Goal: Task Accomplishment & Management: Use online tool/utility

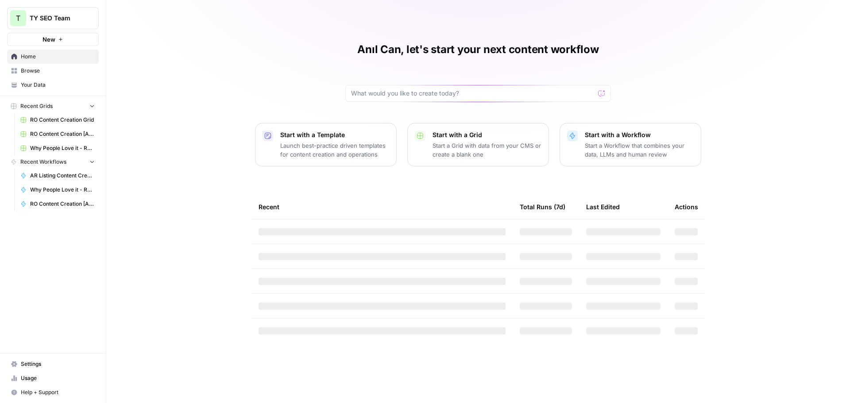
click at [39, 133] on span "RO Content Creation [Anil] Grid" at bounding box center [62, 134] width 65 height 8
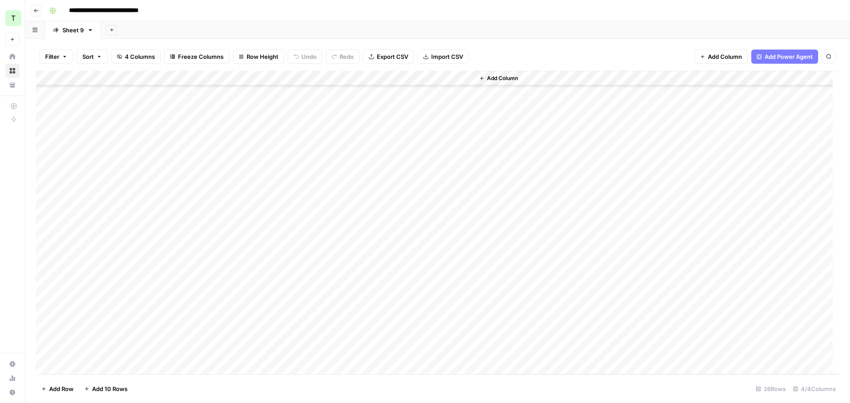
scroll to position [117, 0]
click at [90, 371] on div "Add Column" at bounding box center [437, 223] width 803 height 304
click at [96, 368] on div "Add Column" at bounding box center [437, 223] width 803 height 304
click at [165, 340] on div "Add Column" at bounding box center [437, 223] width 803 height 304
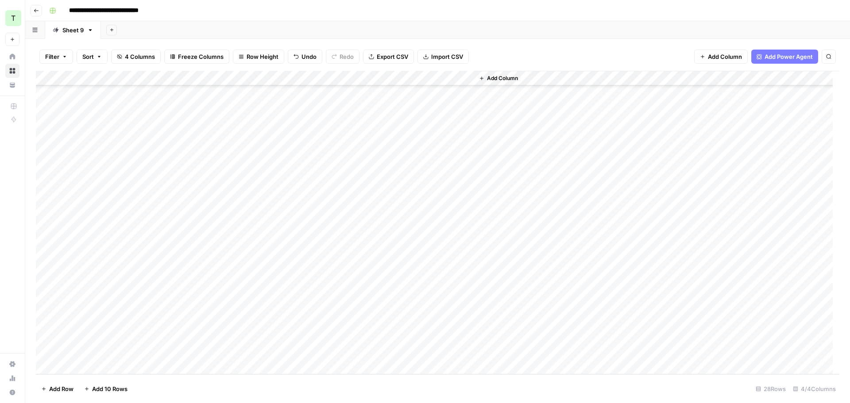
click at [108, 337] on div "Add Column" at bounding box center [437, 223] width 803 height 304
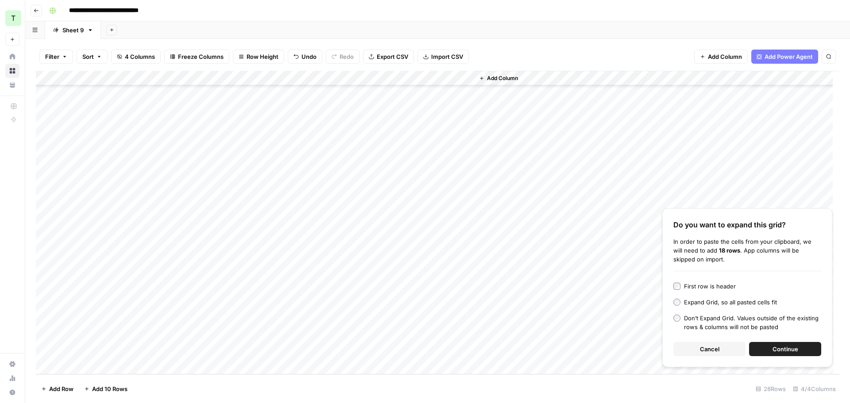
click at [782, 348] on span "Continue" at bounding box center [785, 349] width 26 height 9
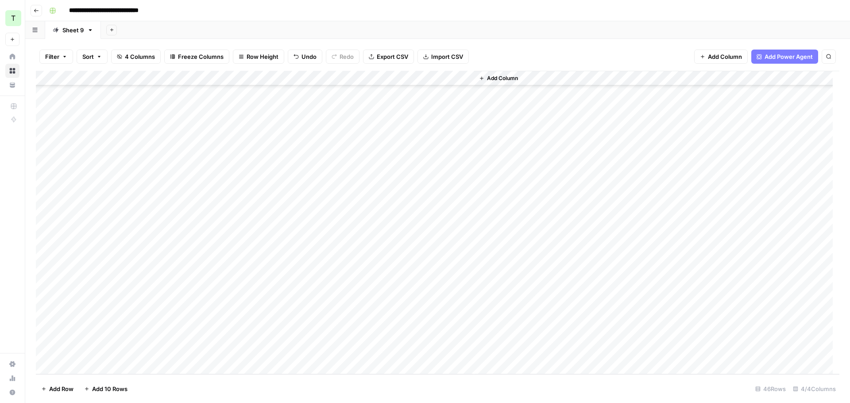
scroll to position [231, 0]
click at [191, 253] on div "Add Column" at bounding box center [437, 223] width 803 height 304
drag, startPoint x: 279, startPoint y: 76, endPoint x: 389, endPoint y: 99, distance: 112.7
click at [394, 75] on div "Add Column" at bounding box center [437, 223] width 803 height 304
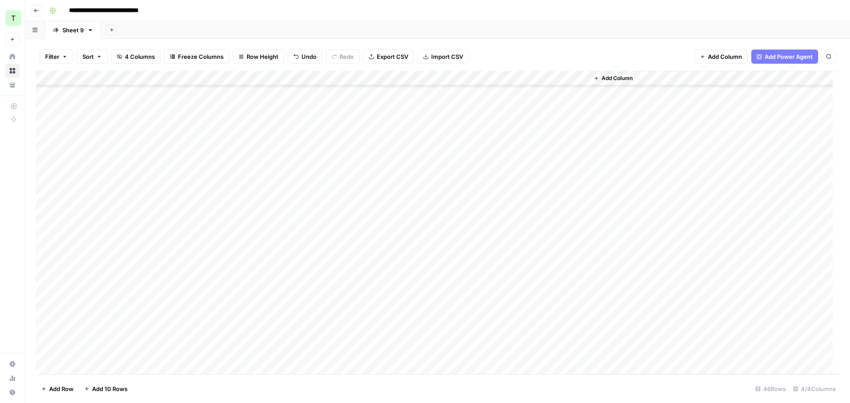
click at [445, 131] on div "Add Column" at bounding box center [437, 223] width 803 height 304
click at [422, 134] on div "Add Column" at bounding box center [437, 223] width 803 height 304
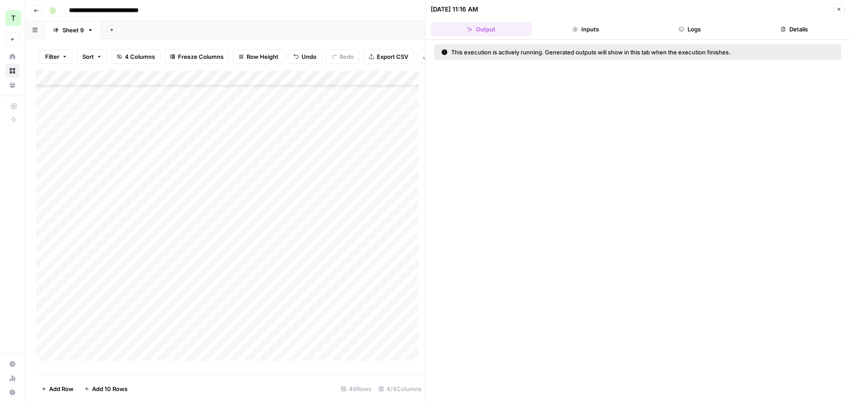
click at [700, 32] on button "Logs" at bounding box center [689, 29] width 101 height 14
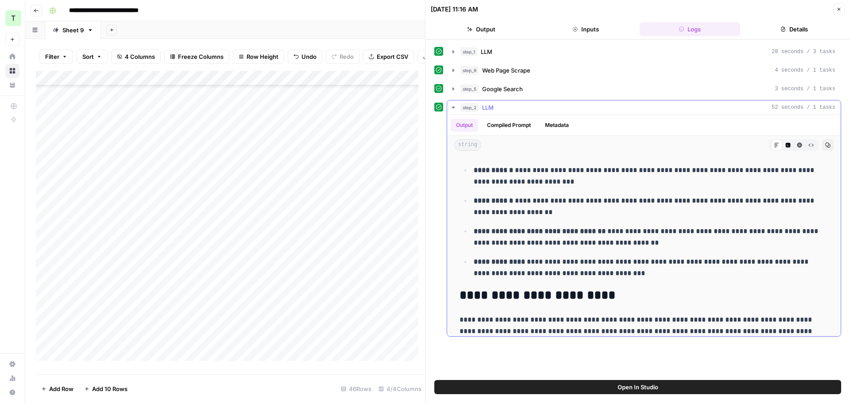
scroll to position [1420, 0]
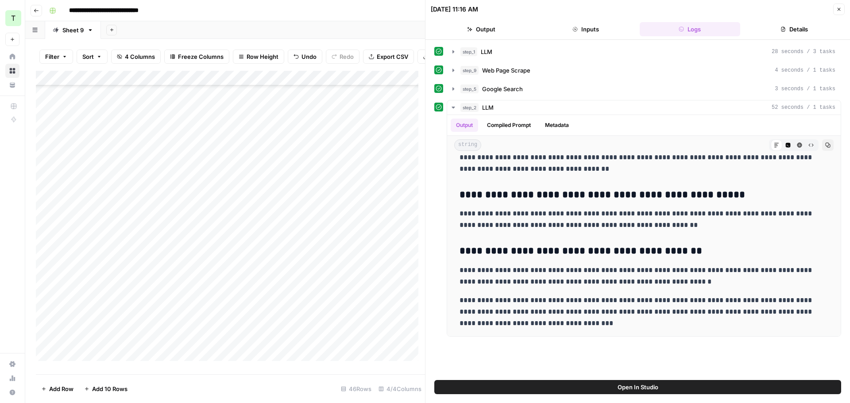
click at [841, 13] on button "Close" at bounding box center [839, 10] width 12 height 12
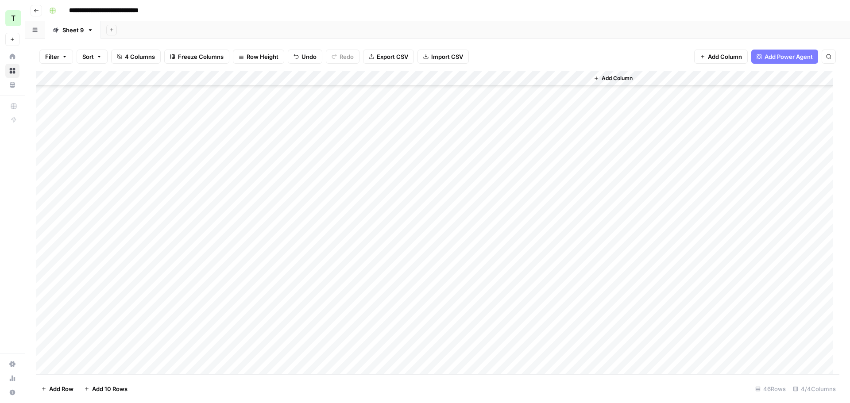
scroll to position [338, 0]
click at [450, 160] on div "Add Column" at bounding box center [437, 223] width 803 height 304
click at [447, 177] on div "Add Column" at bounding box center [437, 223] width 803 height 304
click at [447, 192] on div "Add Column" at bounding box center [437, 223] width 803 height 304
click at [447, 204] on div "Add Column" at bounding box center [437, 223] width 803 height 304
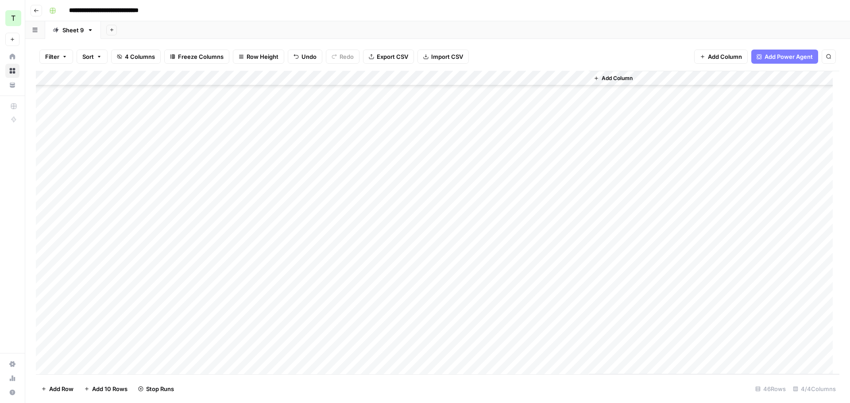
click at [447, 221] on div "Add Column" at bounding box center [437, 223] width 803 height 304
click at [451, 217] on div "Add Column" at bounding box center [437, 223] width 803 height 304
click at [449, 235] on div "Add Column" at bounding box center [437, 223] width 803 height 304
click at [449, 246] on div "Add Column" at bounding box center [437, 223] width 803 height 304
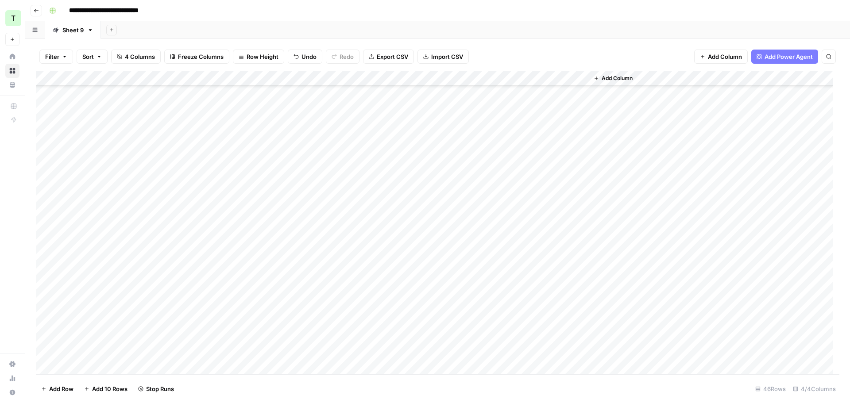
click at [449, 263] on div "Add Column" at bounding box center [437, 223] width 803 height 304
click at [451, 277] on div "Add Column" at bounding box center [437, 223] width 803 height 304
click at [447, 228] on div "Add Column" at bounding box center [437, 223] width 803 height 304
click at [449, 254] on div "Add Column" at bounding box center [437, 223] width 803 height 304
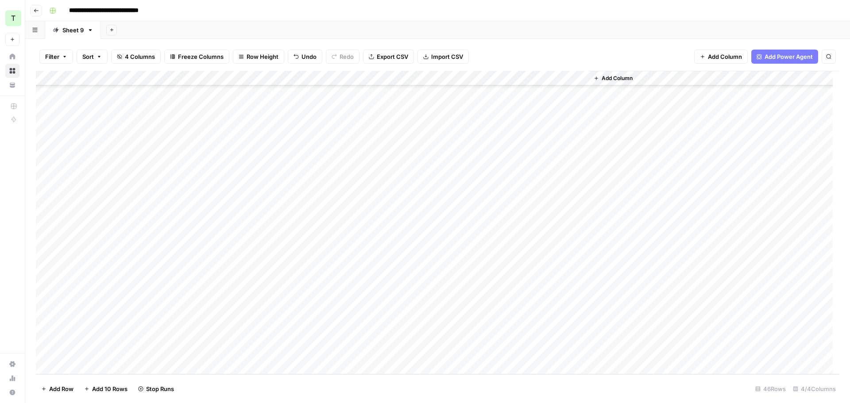
click at [448, 245] on div "Add Column" at bounding box center [437, 223] width 803 height 304
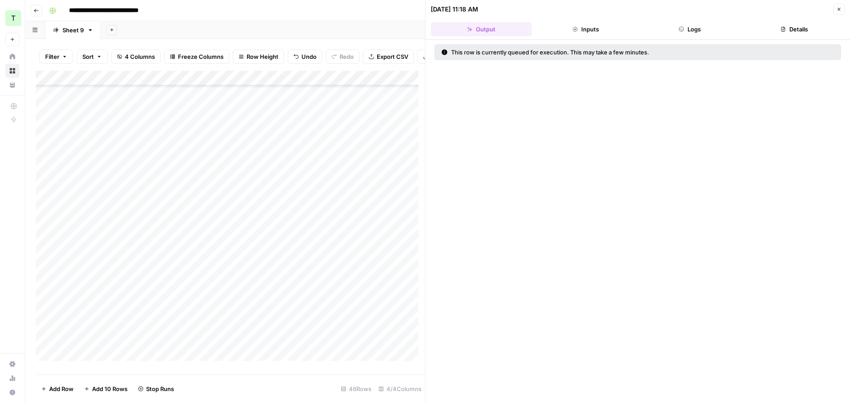
click at [355, 213] on div "Add Column" at bounding box center [230, 219] width 389 height 297
click at [840, 11] on icon "button" at bounding box center [838, 9] width 5 height 5
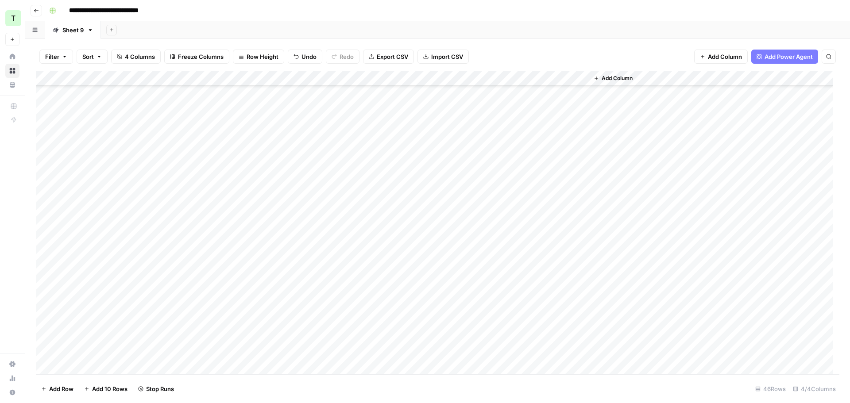
click at [444, 262] on div "Add Column" at bounding box center [437, 223] width 803 height 304
click at [448, 278] on div "Add Column" at bounding box center [437, 223] width 803 height 304
click at [446, 291] on div "Add Column" at bounding box center [437, 223] width 803 height 304
click at [448, 309] on div "Add Column" at bounding box center [437, 223] width 803 height 304
click at [446, 321] on div "Add Column" at bounding box center [437, 223] width 803 height 304
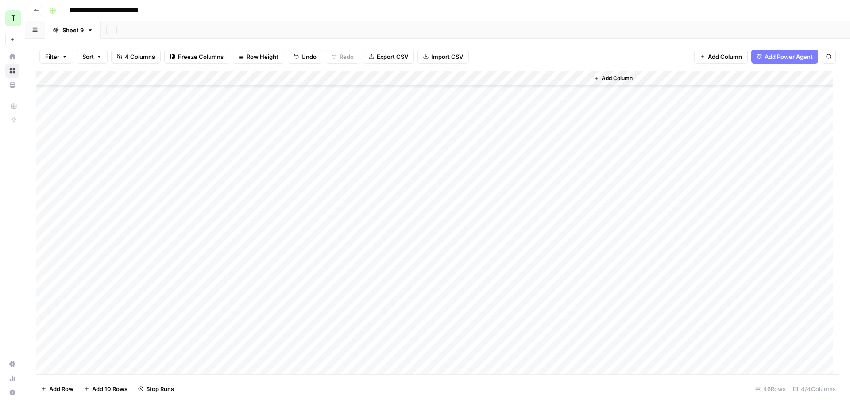
click at [445, 342] on div "Add Column" at bounding box center [437, 223] width 803 height 304
click at [445, 353] on div "Add Column" at bounding box center [437, 223] width 803 height 304
click at [444, 275] on div "Add Column" at bounding box center [437, 223] width 803 height 304
